Goal: Find specific page/section: Find specific page/section

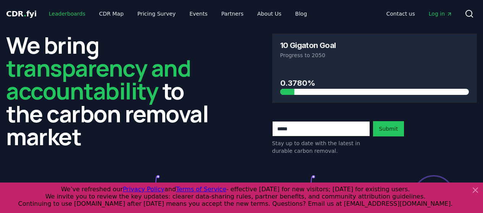
click at [75, 13] on link "Leaderboards" at bounding box center [67, 14] width 49 height 14
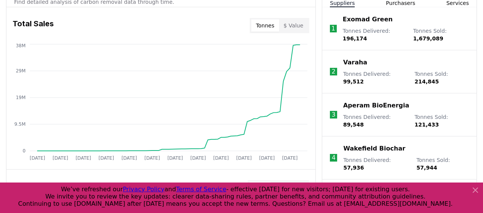
scroll to position [308, 0]
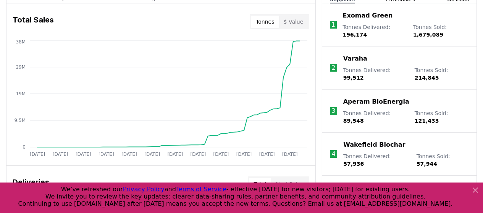
click at [294, 18] on button "$ Value" at bounding box center [293, 22] width 29 height 12
click at [270, 21] on button "Tonnes" at bounding box center [264, 22] width 27 height 12
click at [296, 23] on button "$ Value" at bounding box center [293, 22] width 29 height 12
click at [263, 23] on button "Tonnes" at bounding box center [264, 22] width 27 height 12
click at [289, 24] on button "$ Value" at bounding box center [293, 22] width 29 height 12
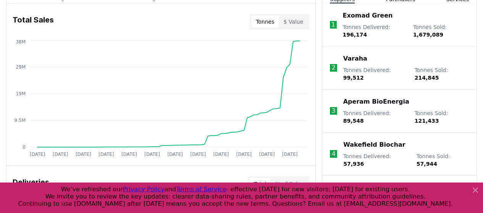
click at [272, 25] on button "Tonnes" at bounding box center [264, 22] width 27 height 12
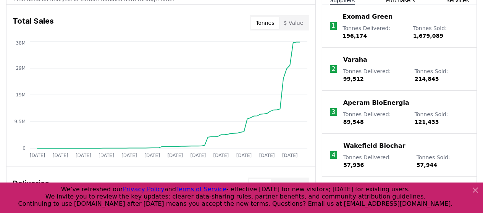
scroll to position [305, 0]
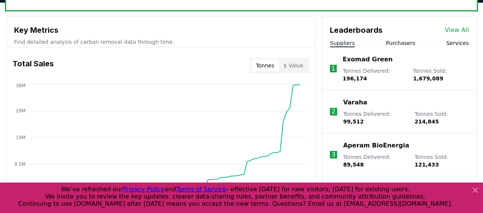
scroll to position [265, 0]
